Goal: Task Accomplishment & Management: Complete application form

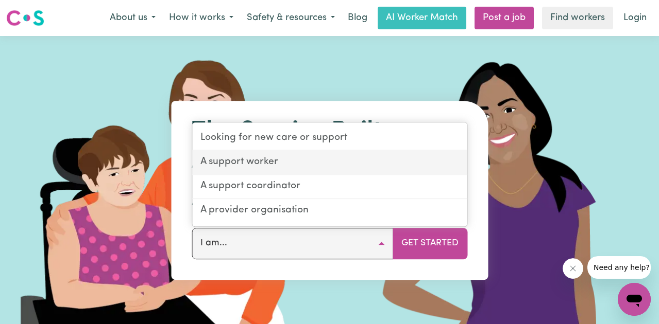
click at [318, 164] on link "A support worker" at bounding box center [329, 163] width 275 height 24
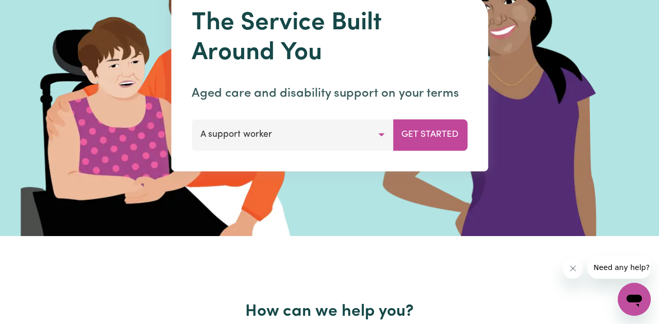
scroll to position [116, 0]
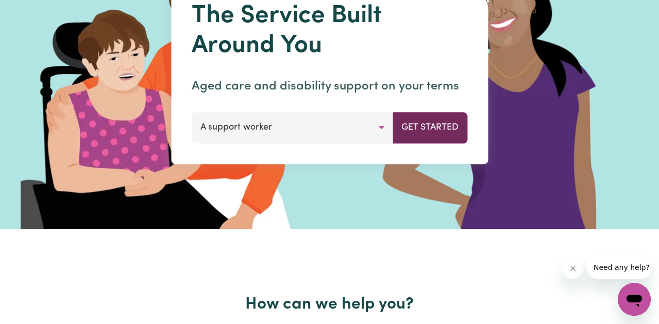
click at [415, 132] on button "Get Started" at bounding box center [429, 127] width 75 height 31
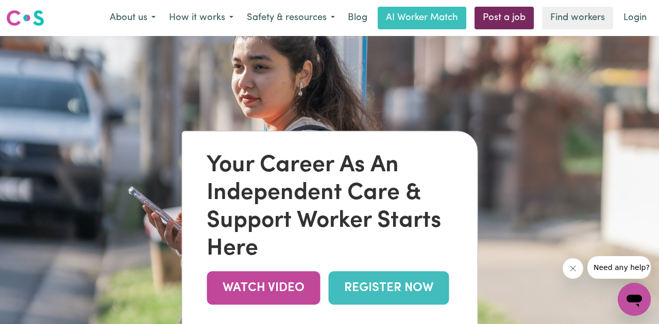
click at [508, 18] on link "Post a job" at bounding box center [503, 18] width 59 height 23
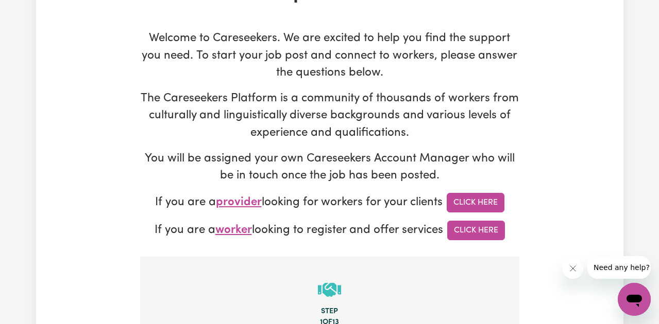
scroll to position [111, 0]
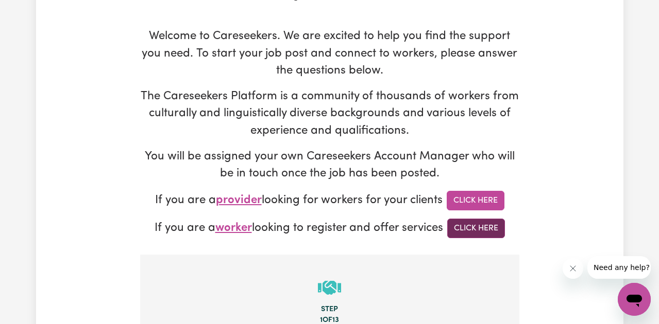
click at [462, 229] on link "Click Here" at bounding box center [476, 229] width 58 height 20
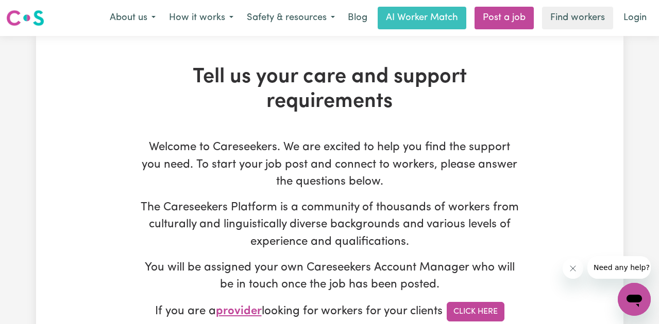
scroll to position [0, 0]
click at [514, 18] on link "Post a job" at bounding box center [503, 18] width 59 height 23
click at [492, 22] on link "Post a job" at bounding box center [503, 18] width 59 height 23
click at [513, 23] on link "Post a job" at bounding box center [503, 18] width 59 height 23
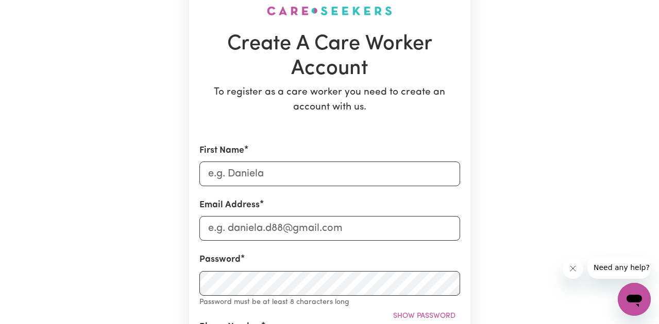
scroll to position [85, 0]
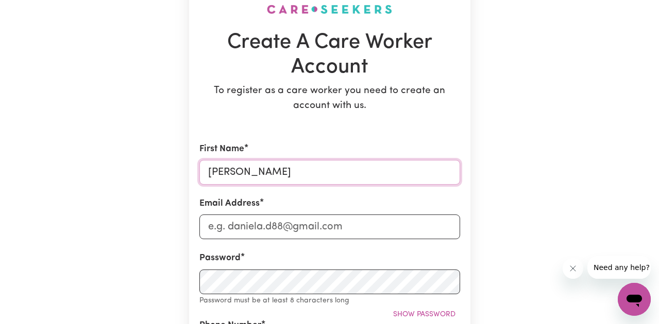
type input "[PERSON_NAME]"
type input "[EMAIL_ADDRESS][DOMAIN_NAME]"
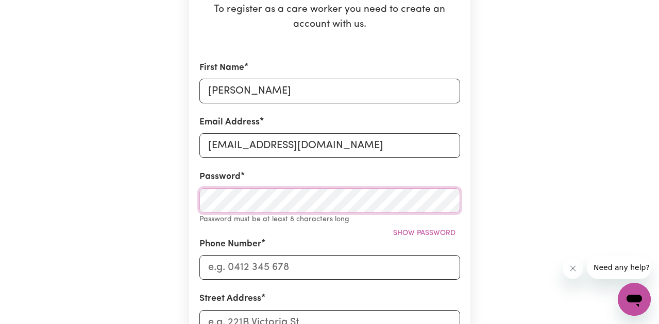
scroll to position [167, 0]
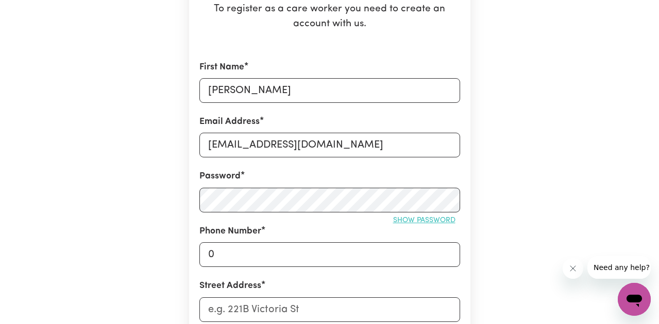
click at [453, 216] on button "Show password" at bounding box center [424, 221] width 72 height 16
click at [323, 255] on input "0" at bounding box center [329, 255] width 261 height 25
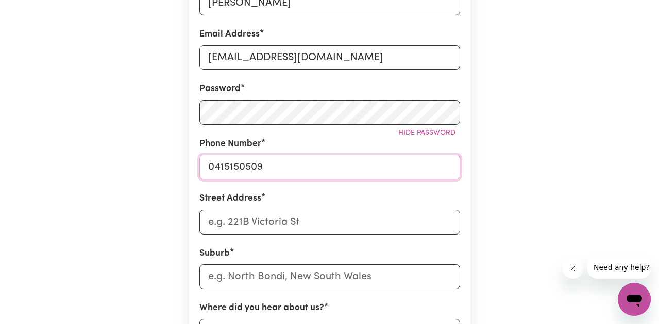
scroll to position [255, 0]
type input "0415150509"
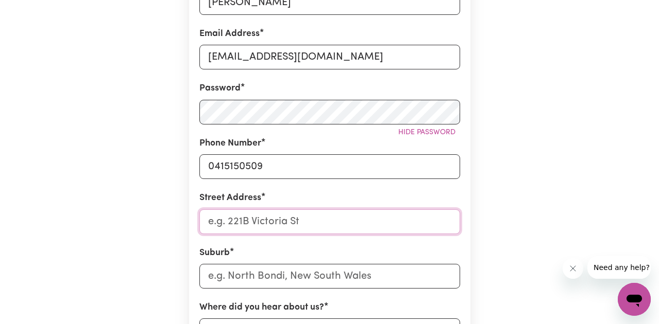
click at [227, 227] on input "Street Address" at bounding box center [329, 222] width 261 height 25
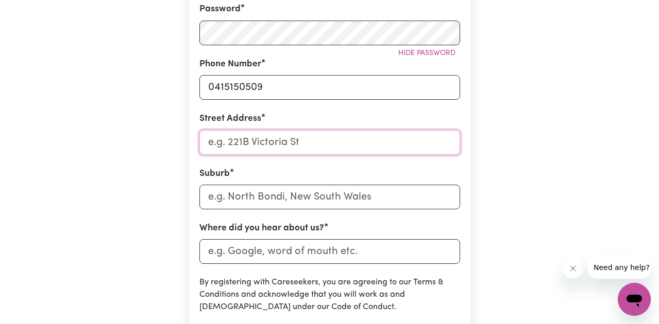
scroll to position [336, 0]
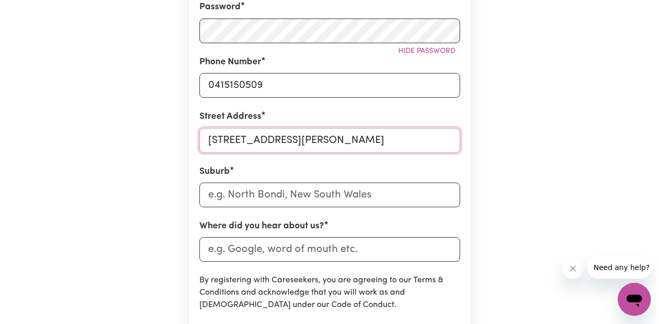
type input "[STREET_ADDRESS][PERSON_NAME]"
click at [390, 198] on input "text" at bounding box center [329, 195] width 261 height 25
type input "Erm"
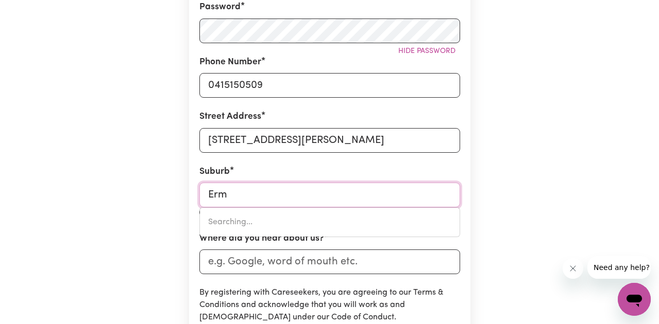
type input "[GEOGRAPHIC_DATA], [GEOGRAPHIC_DATA], 2115"
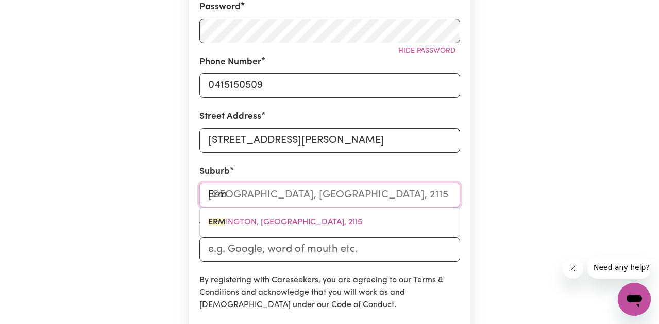
type input "[PERSON_NAME]"
type input "ErmiNGTON, [GEOGRAPHIC_DATA], 2115"
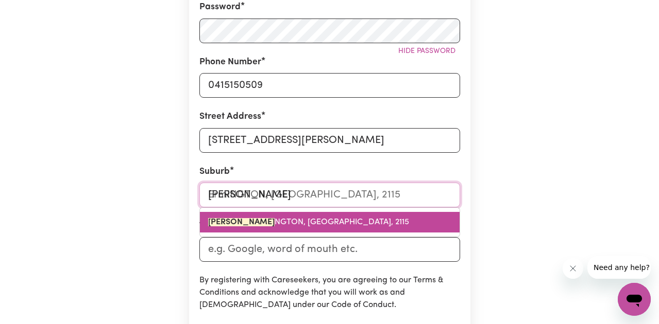
click at [237, 224] on span "[PERSON_NAME], [GEOGRAPHIC_DATA], 2115" at bounding box center [308, 222] width 201 height 8
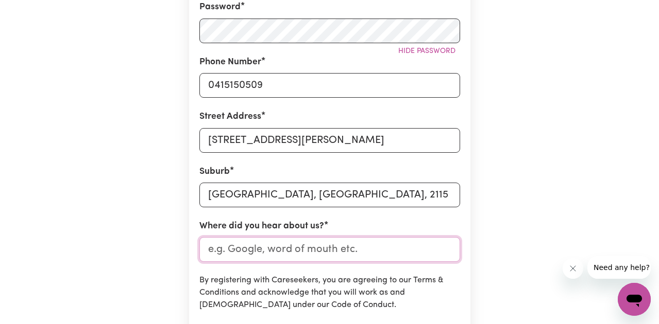
click at [265, 249] on input "Where did you hear about us?" at bounding box center [329, 249] width 261 height 25
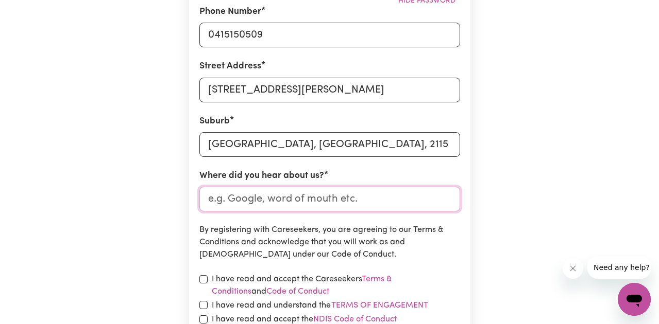
scroll to position [390, 0]
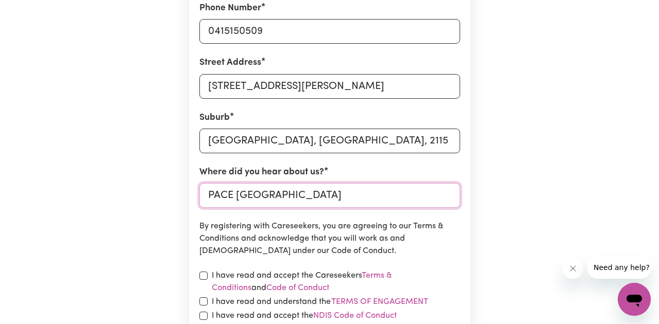
type input "PACE [GEOGRAPHIC_DATA]"
type input "[GEOGRAPHIC_DATA], [GEOGRAPHIC_DATA], 2115"
click at [394, 145] on input "[GEOGRAPHIC_DATA], [GEOGRAPHIC_DATA], 2115" at bounding box center [329, 141] width 261 height 25
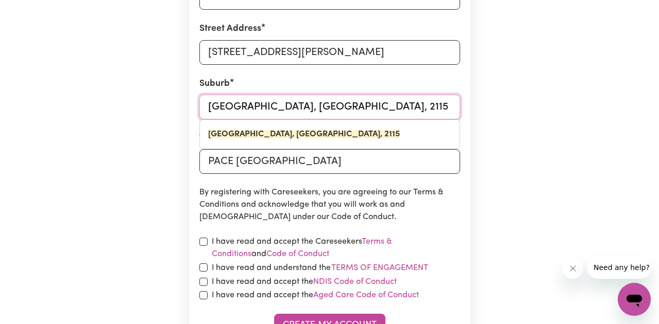
scroll to position [426, 0]
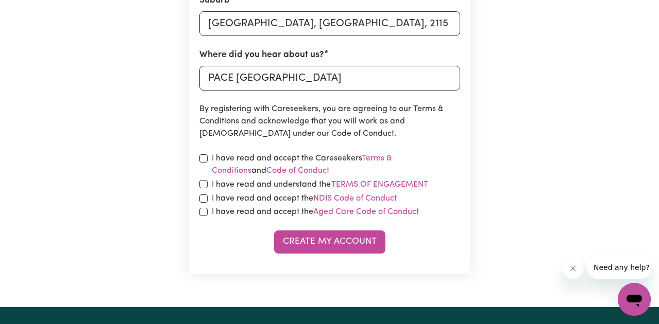
scroll to position [513, 0]
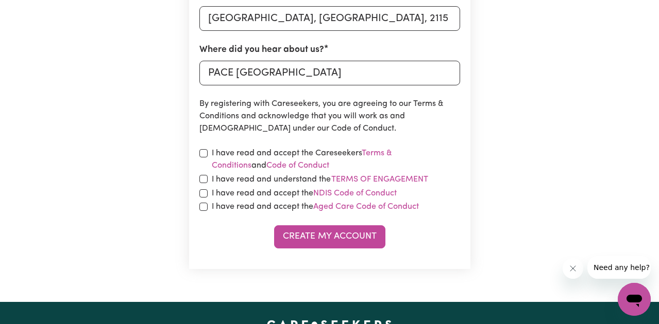
click at [204, 153] on input "checkbox" at bounding box center [203, 153] width 8 height 8
checkbox input "true"
click at [203, 180] on input "checkbox" at bounding box center [203, 179] width 8 height 8
checkbox input "true"
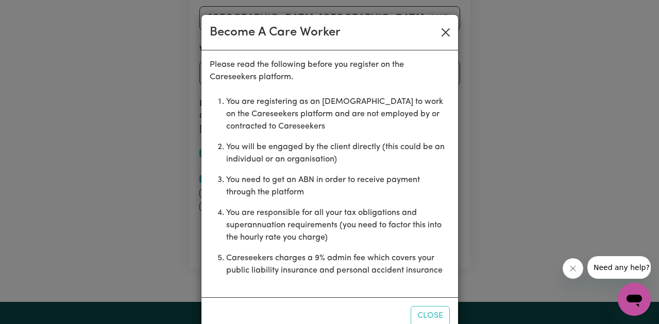
click at [442, 31] on button "Close" at bounding box center [445, 32] width 16 height 16
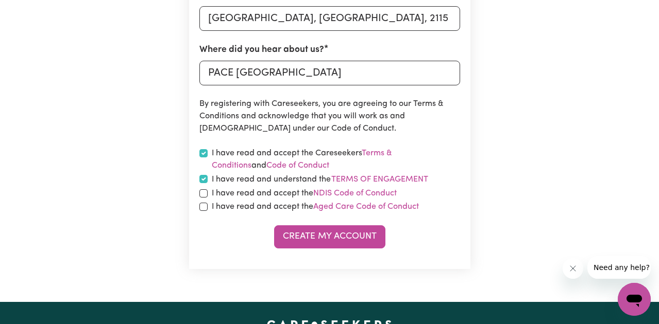
click at [204, 195] on input "checkbox" at bounding box center [203, 194] width 8 height 8
checkbox input "true"
click at [204, 177] on input "checkbox" at bounding box center [203, 179] width 8 height 8
click at [204, 180] on input "checkbox" at bounding box center [203, 179] width 8 height 8
checkbox input "true"
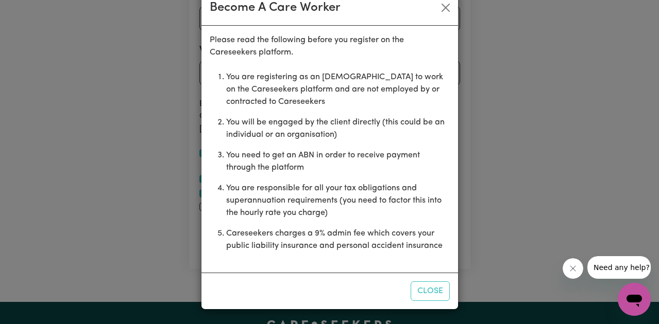
scroll to position [25, 0]
click at [430, 286] on button "Close" at bounding box center [430, 292] width 39 height 20
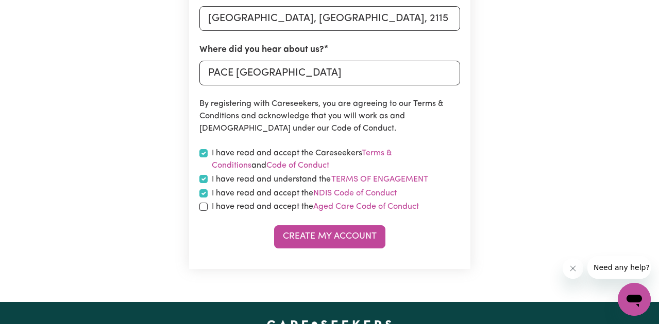
click at [203, 208] on input "checkbox" at bounding box center [203, 207] width 8 height 8
checkbox input "true"
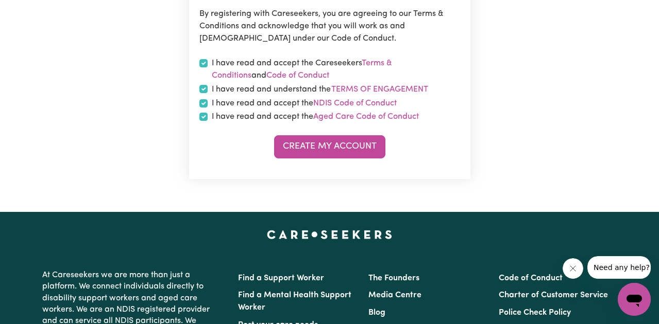
scroll to position [621, 0]
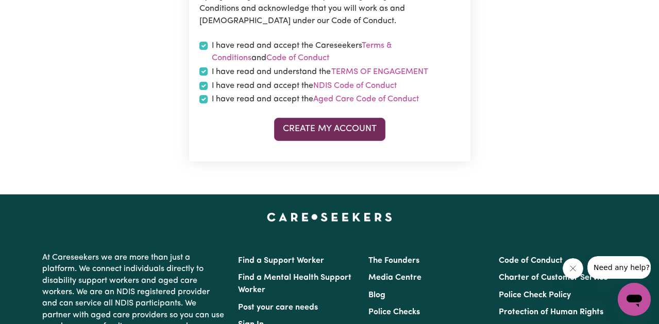
click at [360, 134] on button "Create My Account" at bounding box center [329, 129] width 111 height 23
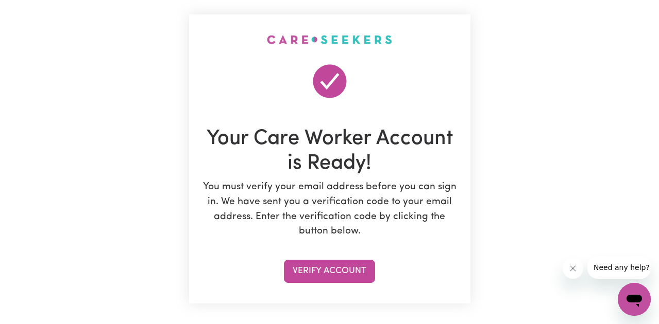
scroll to position [54, 0]
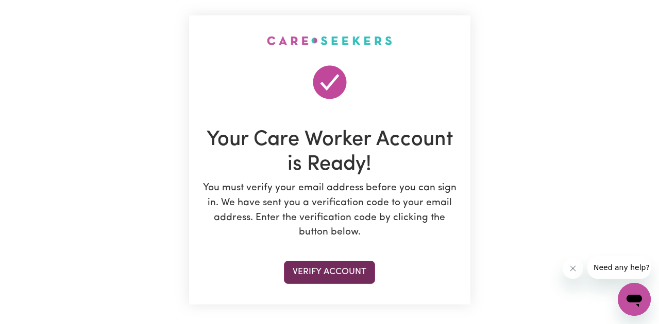
click at [352, 274] on button "Verify Account" at bounding box center [329, 272] width 91 height 23
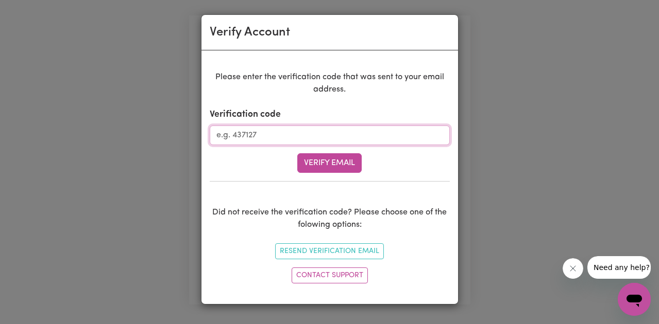
click at [381, 136] on input "Verification code" at bounding box center [330, 136] width 240 height 20
paste input "354220"
type input "354220"
click at [329, 164] on button "Verify Email" at bounding box center [329, 163] width 64 height 20
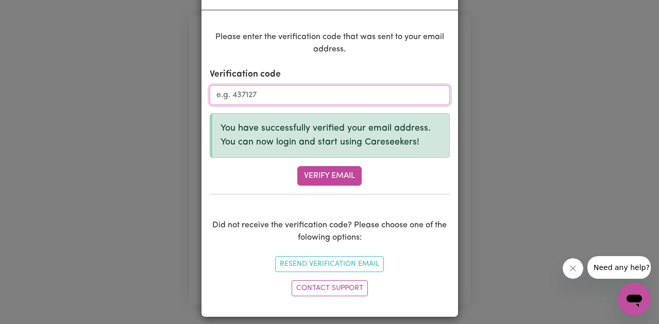
scroll to position [41, 0]
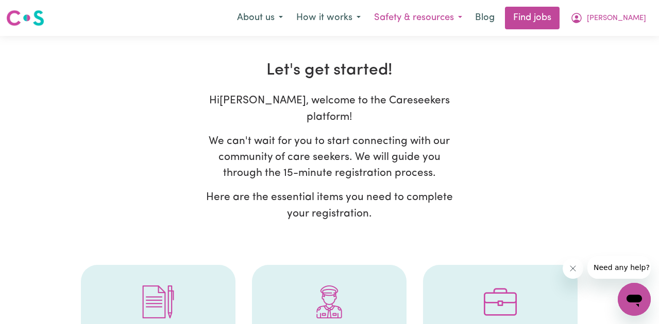
click at [469, 16] on button "Safety & resources" at bounding box center [417, 18] width 101 height 22
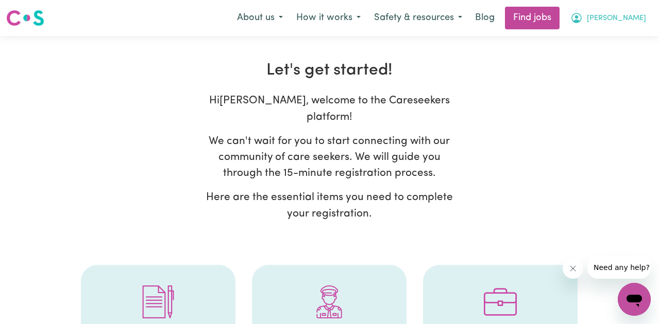
click at [632, 21] on span "[PERSON_NAME]" at bounding box center [616, 18] width 59 height 11
click at [638, 16] on span "[PERSON_NAME]" at bounding box center [616, 18] width 59 height 11
click at [367, 19] on button "How it works" at bounding box center [328, 18] width 78 height 22
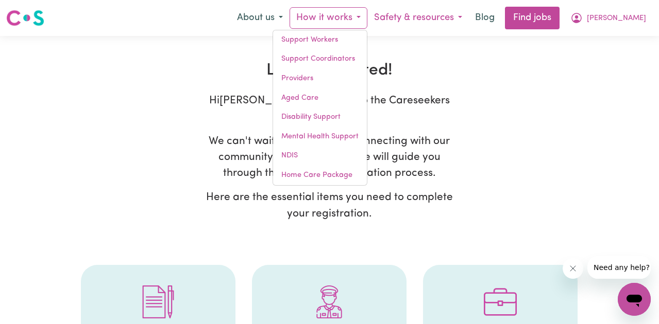
click at [443, 23] on button "Safety & resources" at bounding box center [417, 18] width 101 height 22
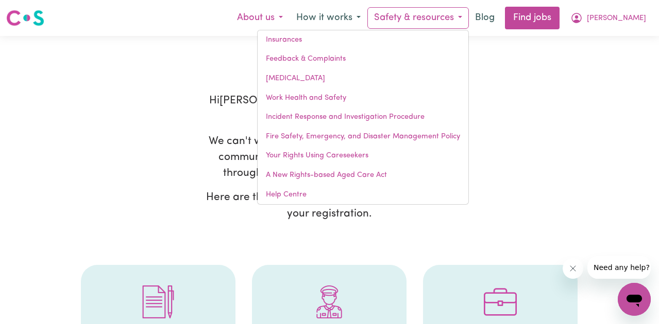
click at [289, 21] on button "About us" at bounding box center [259, 18] width 59 height 22
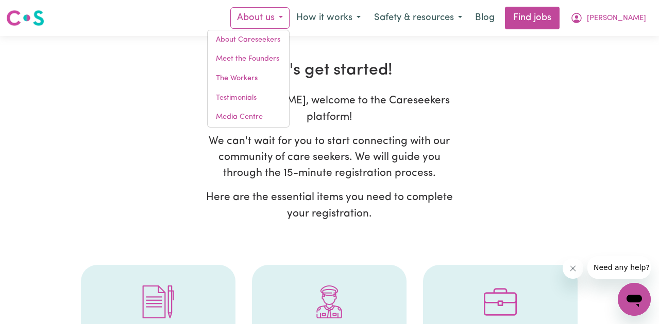
click at [482, 136] on div "Hi [PERSON_NAME] , welcome to the Careseekers platform! We can't wait for you t…" at bounding box center [329, 161] width 549 height 137
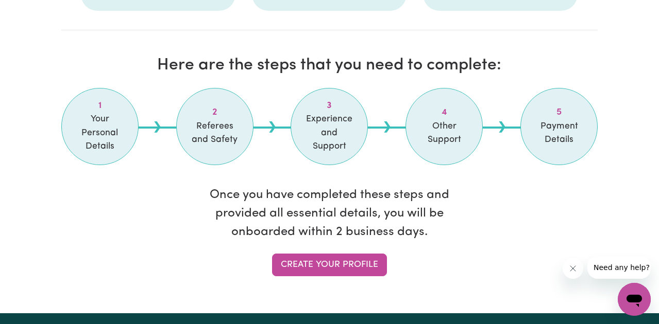
scroll to position [845, 0]
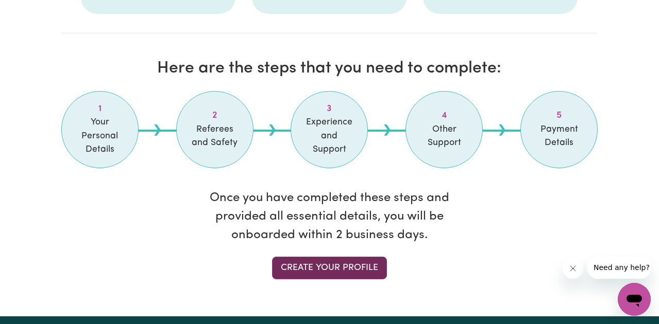
click at [333, 257] on link "Create your profile" at bounding box center [329, 268] width 115 height 23
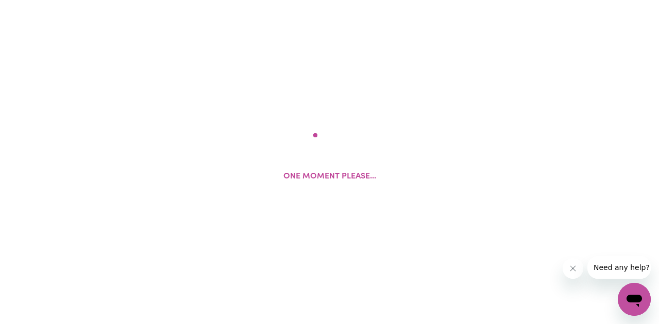
select select "Studying a healthcare related degree or qualification"
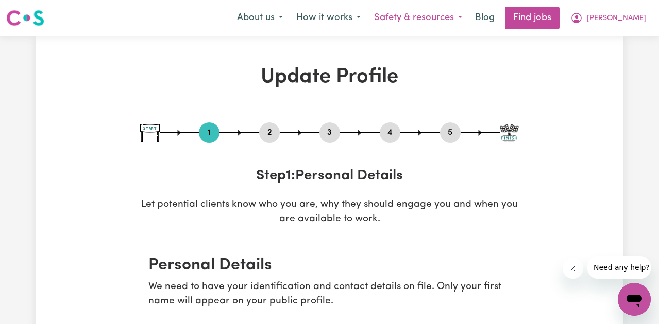
click at [469, 13] on button "Safety & resources" at bounding box center [417, 18] width 101 height 22
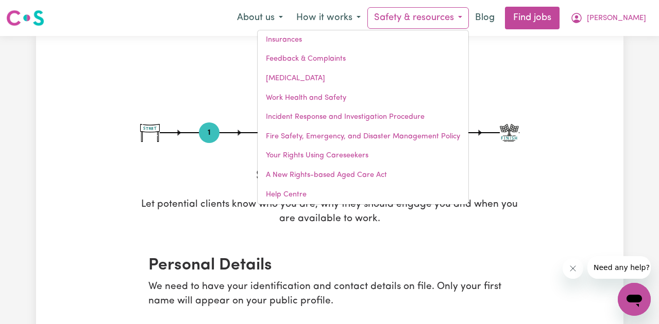
click at [469, 13] on button "Safety & resources" at bounding box center [417, 18] width 101 height 22
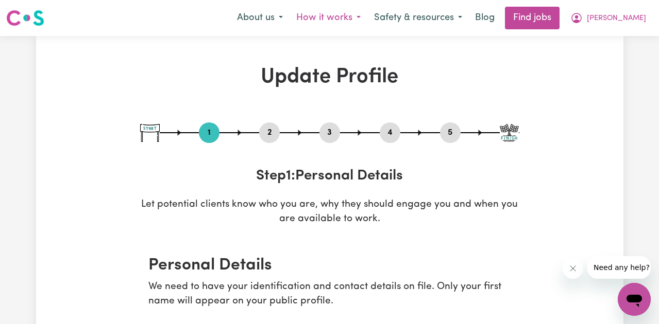
click at [351, 18] on button "How it works" at bounding box center [328, 18] width 78 height 22
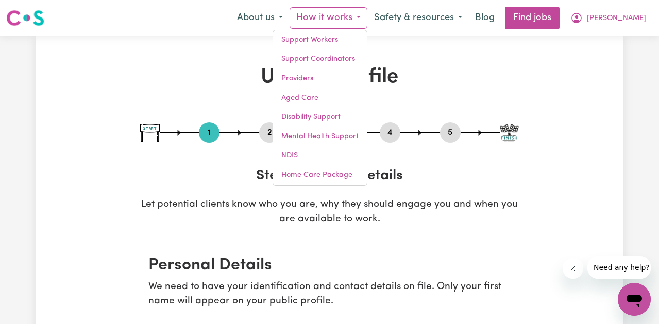
click at [353, 20] on button "How it works" at bounding box center [328, 18] width 78 height 22
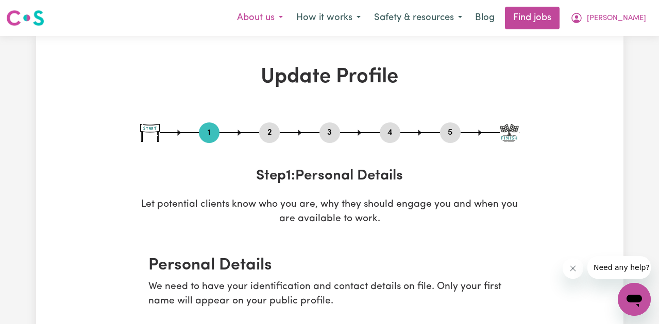
click at [289, 13] on button "About us" at bounding box center [259, 18] width 59 height 22
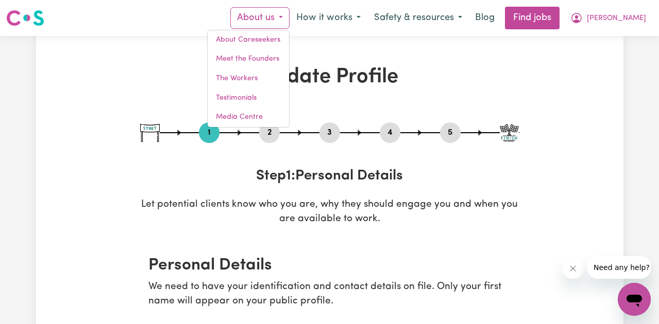
click at [289, 13] on button "About us" at bounding box center [259, 18] width 59 height 22
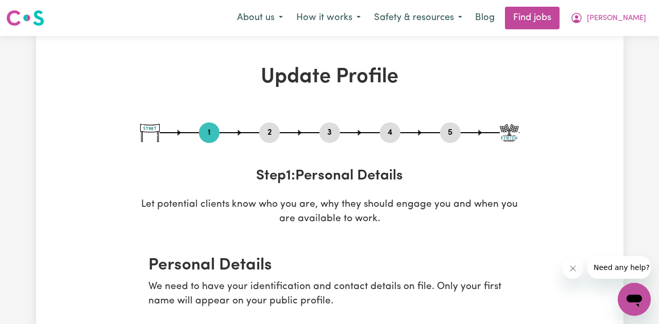
click at [328, 131] on button "3" at bounding box center [329, 132] width 21 height 13
select select "Certificate III (Individual Support)"
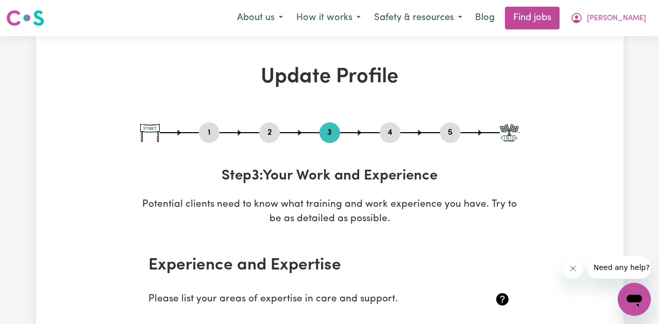
click at [272, 132] on button "2" at bounding box center [269, 132] width 21 height 13
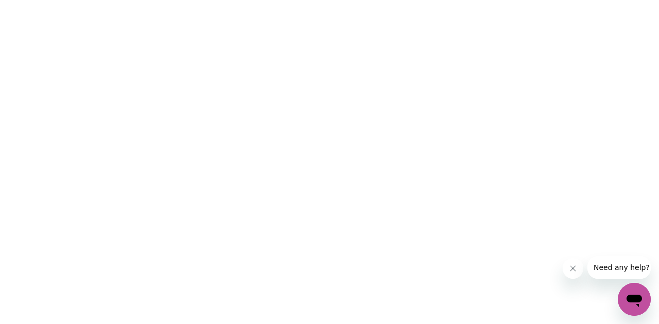
click at [530, 0] on html at bounding box center [329, 0] width 659 height 0
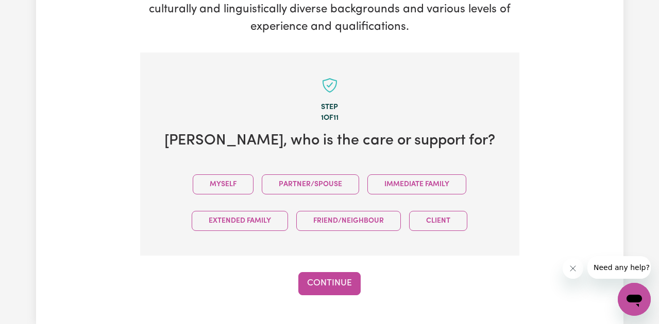
scroll to position [216, 0]
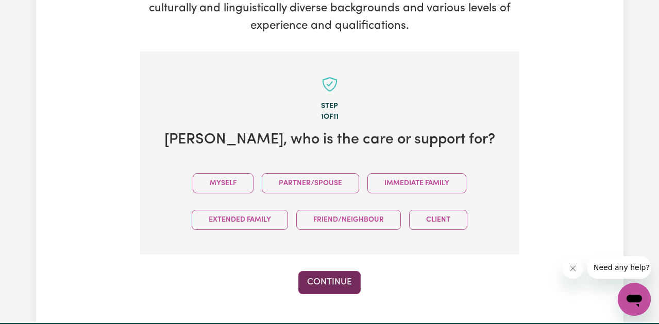
click at [327, 285] on button "Continue" at bounding box center [329, 282] width 62 height 23
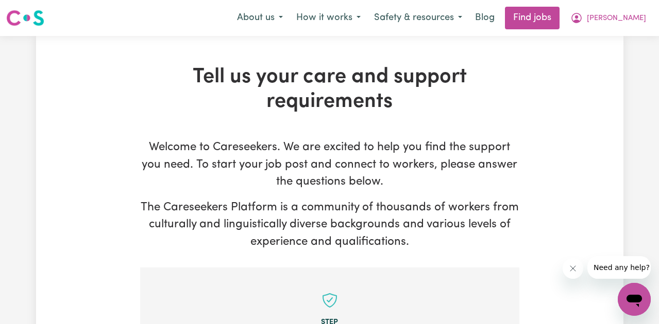
scroll to position [0, 0]
click at [469, 15] on button "Safety & resources" at bounding box center [417, 18] width 101 height 22
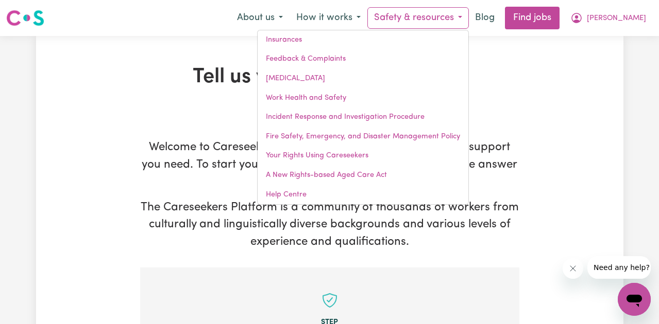
click at [469, 15] on button "Safety & resources" at bounding box center [417, 18] width 101 height 22
